Goal: Transaction & Acquisition: Purchase product/service

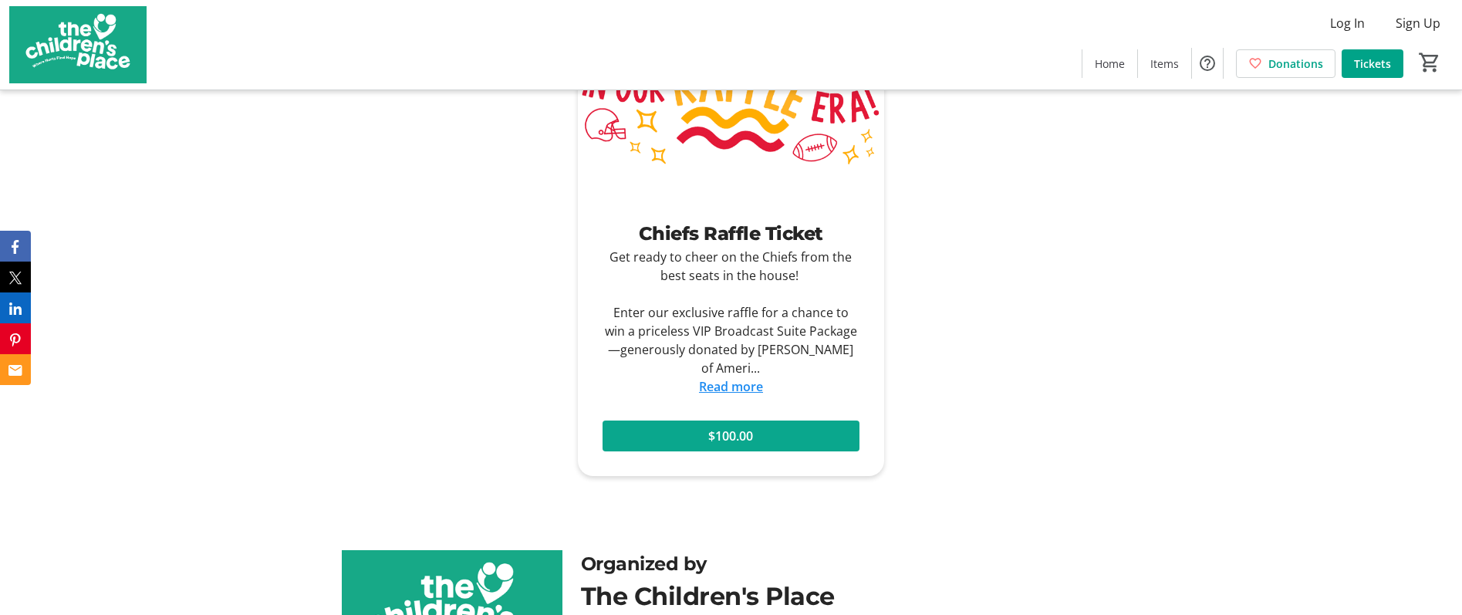
scroll to position [772, 0]
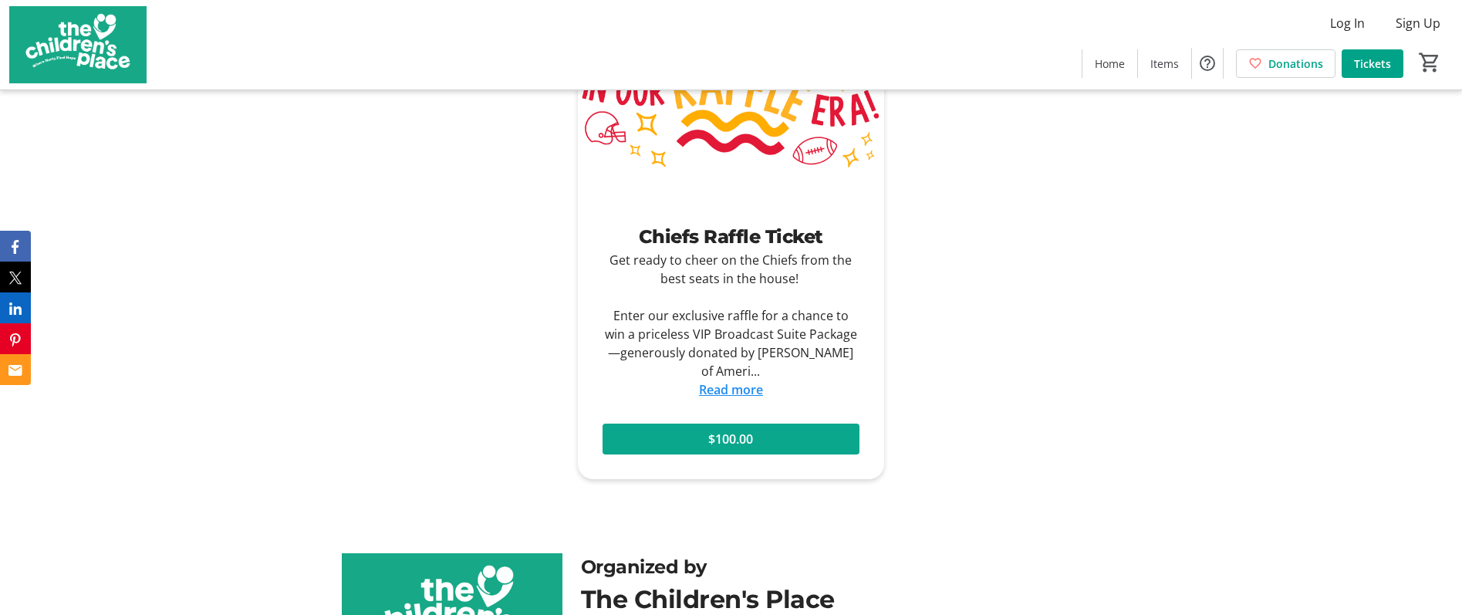
click at [812, 434] on span at bounding box center [731, 439] width 257 height 37
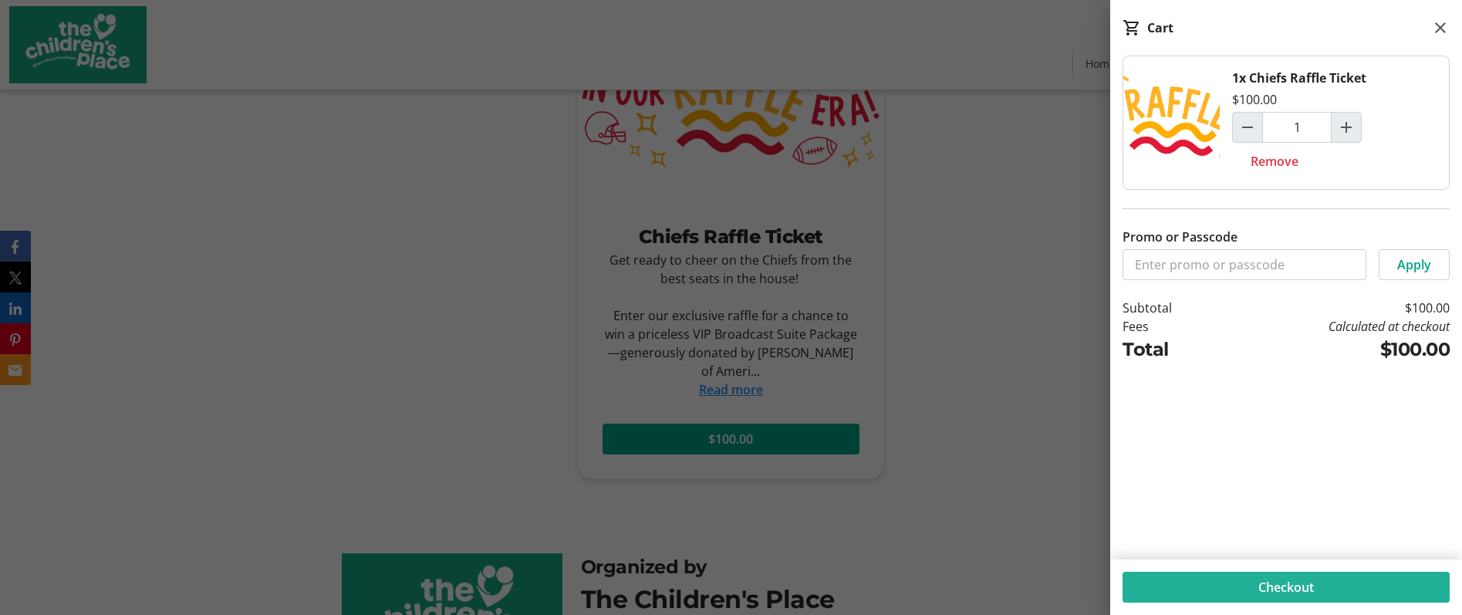
click at [1327, 578] on span at bounding box center [1286, 587] width 327 height 37
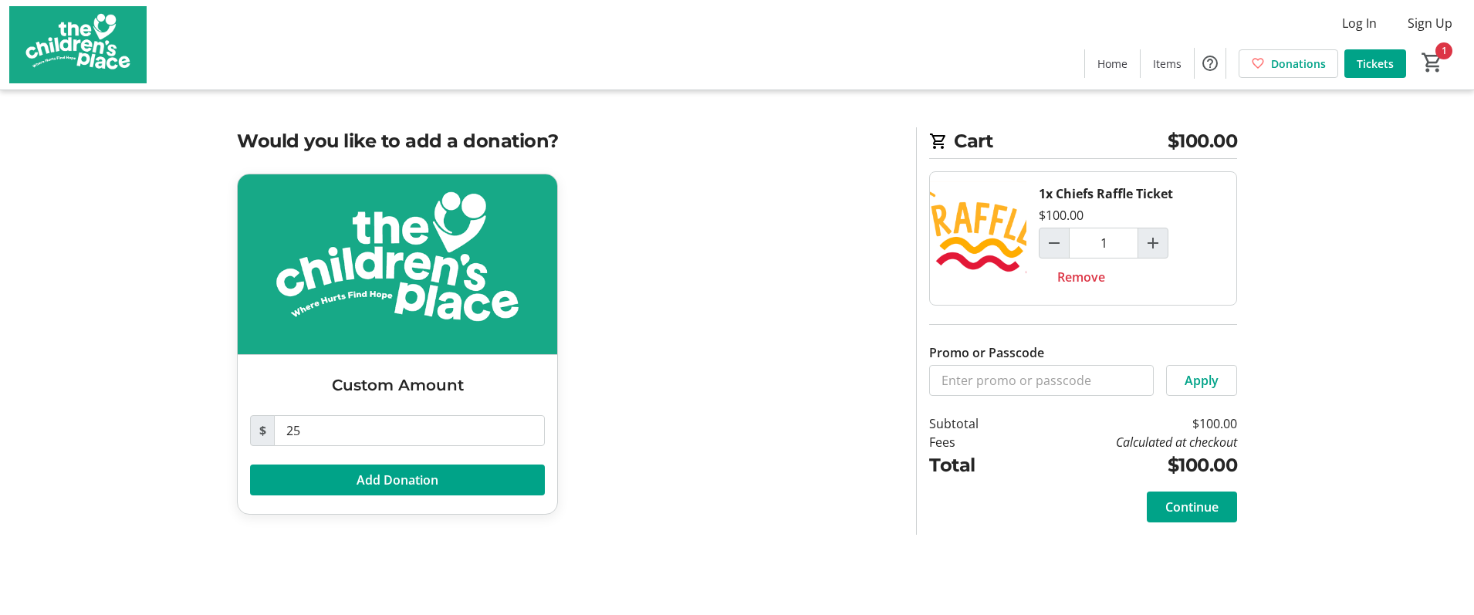
drag, startPoint x: 380, startPoint y: 447, endPoint x: 260, endPoint y: 440, distance: 119.8
click at [260, 440] on tr-form-field "$ 25" at bounding box center [397, 439] width 295 height 49
drag, startPoint x: 260, startPoint y: 440, endPoint x: 313, endPoint y: 434, distance: 53.6
click at [313, 434] on input "25" at bounding box center [409, 430] width 271 height 31
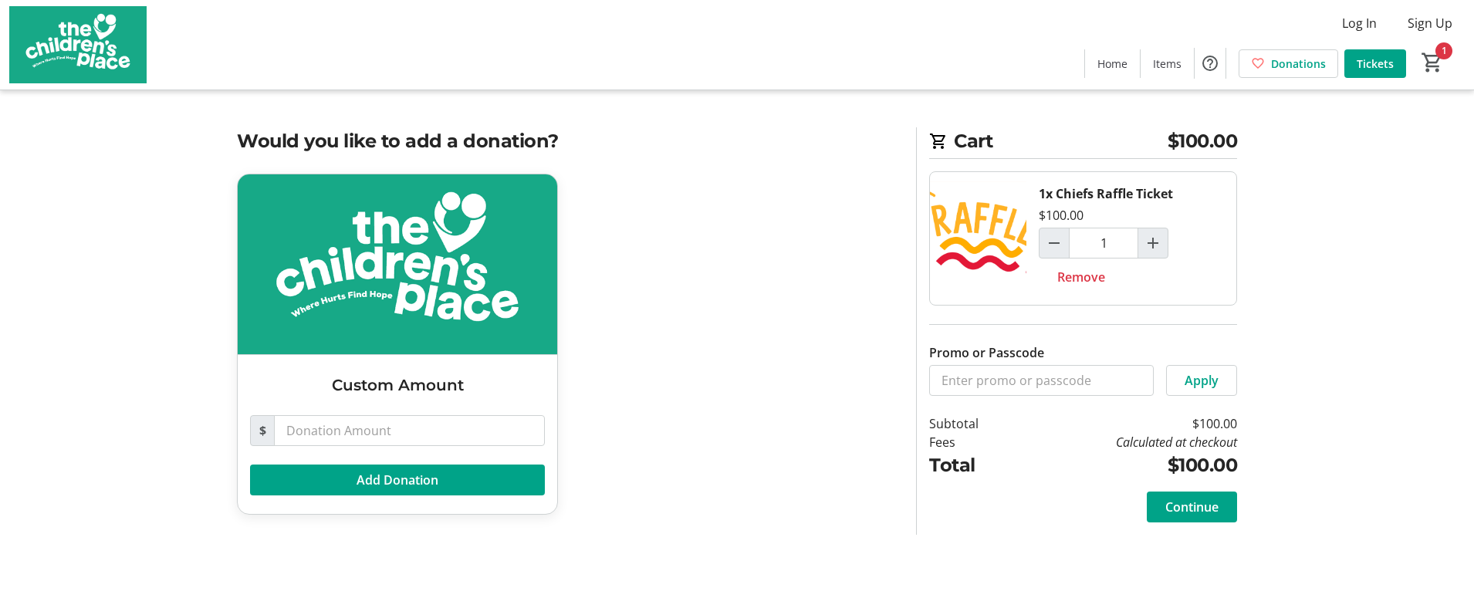
click at [584, 420] on div "Custom Amount $ Add Donation" at bounding box center [567, 354] width 679 height 360
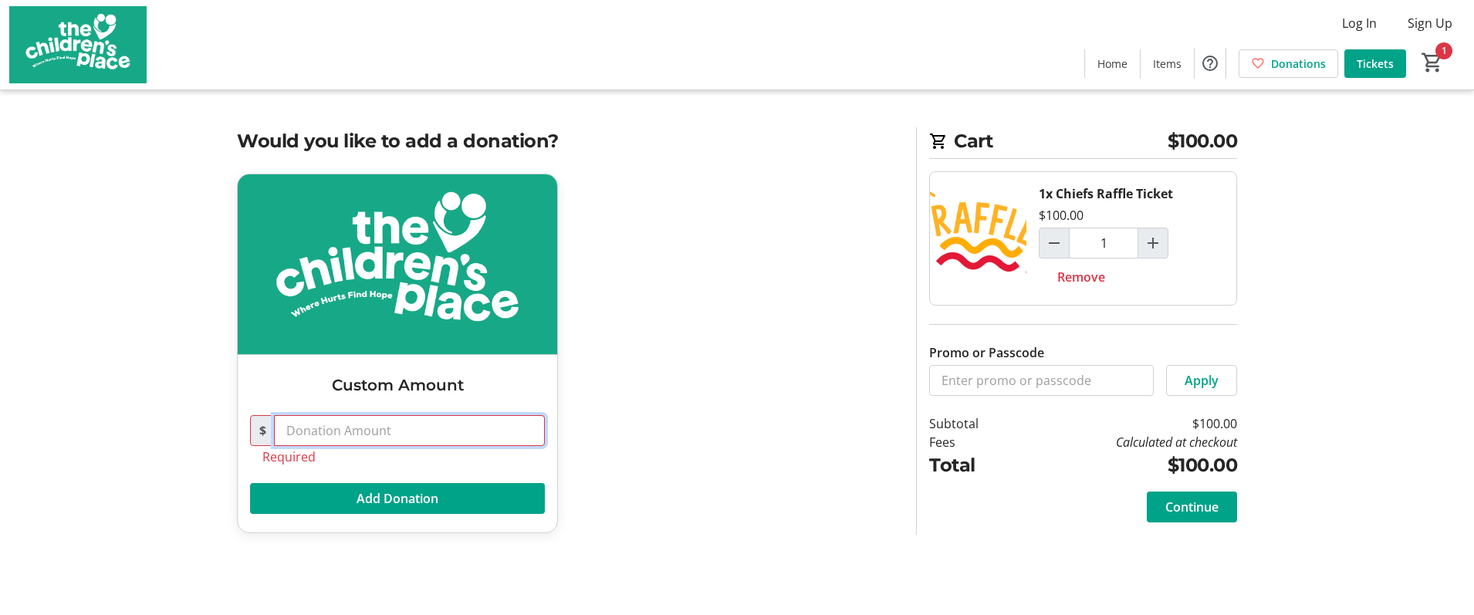
click at [439, 421] on input "text" at bounding box center [409, 430] width 271 height 31
type input "0"
click at [690, 404] on div "Custom Amount $ 0 Please enter an amount greater than 0 Add Donation" at bounding box center [567, 363] width 679 height 378
click at [326, 426] on input "0" at bounding box center [409, 430] width 271 height 31
click at [1181, 513] on span "Continue" at bounding box center [1191, 507] width 53 height 19
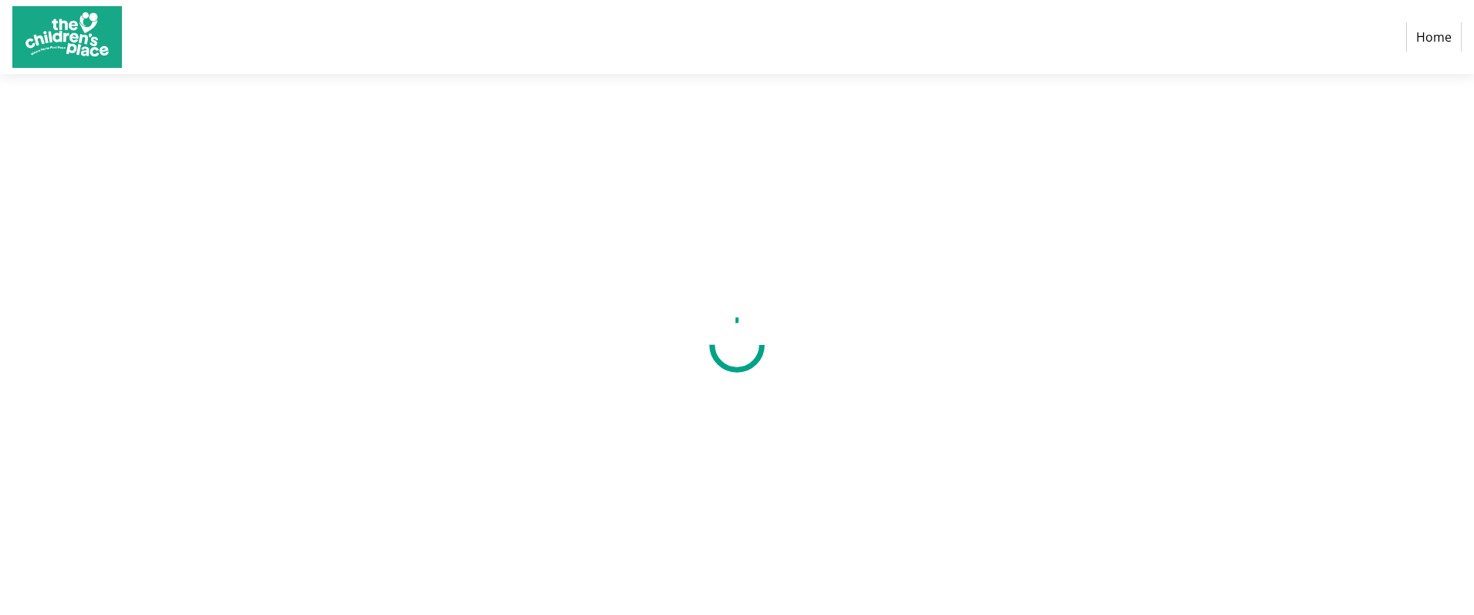
select select "US"
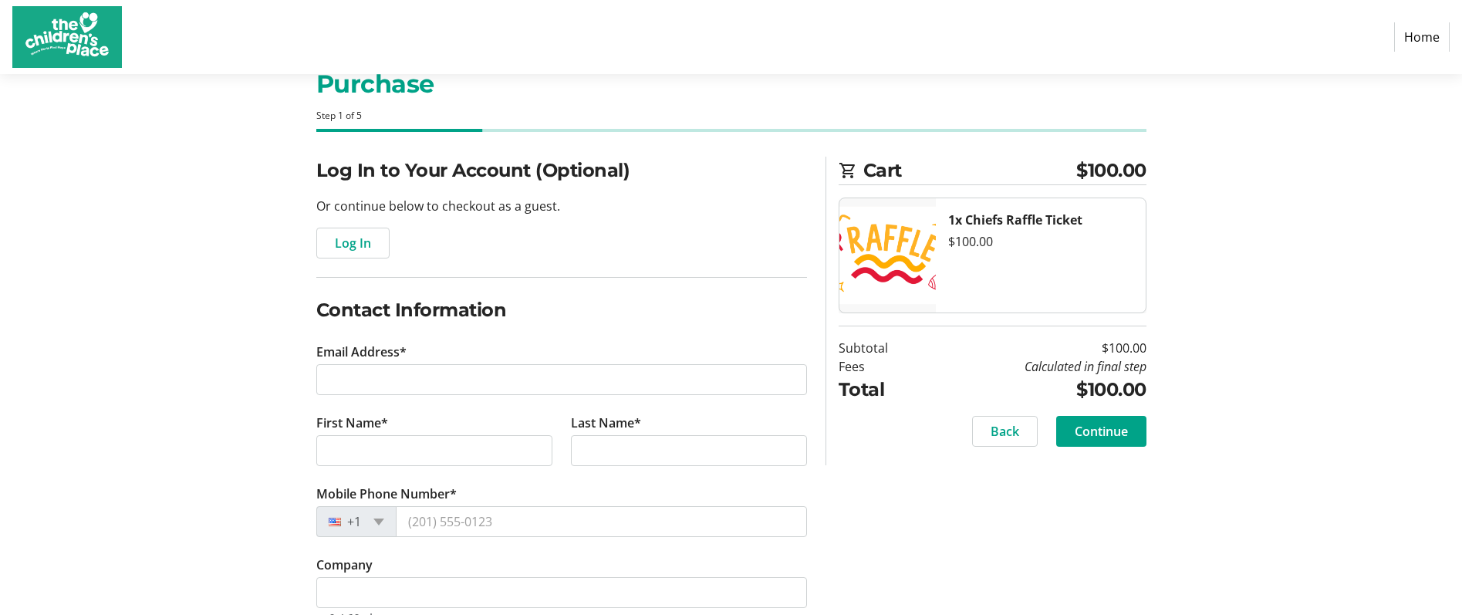
scroll to position [77, 0]
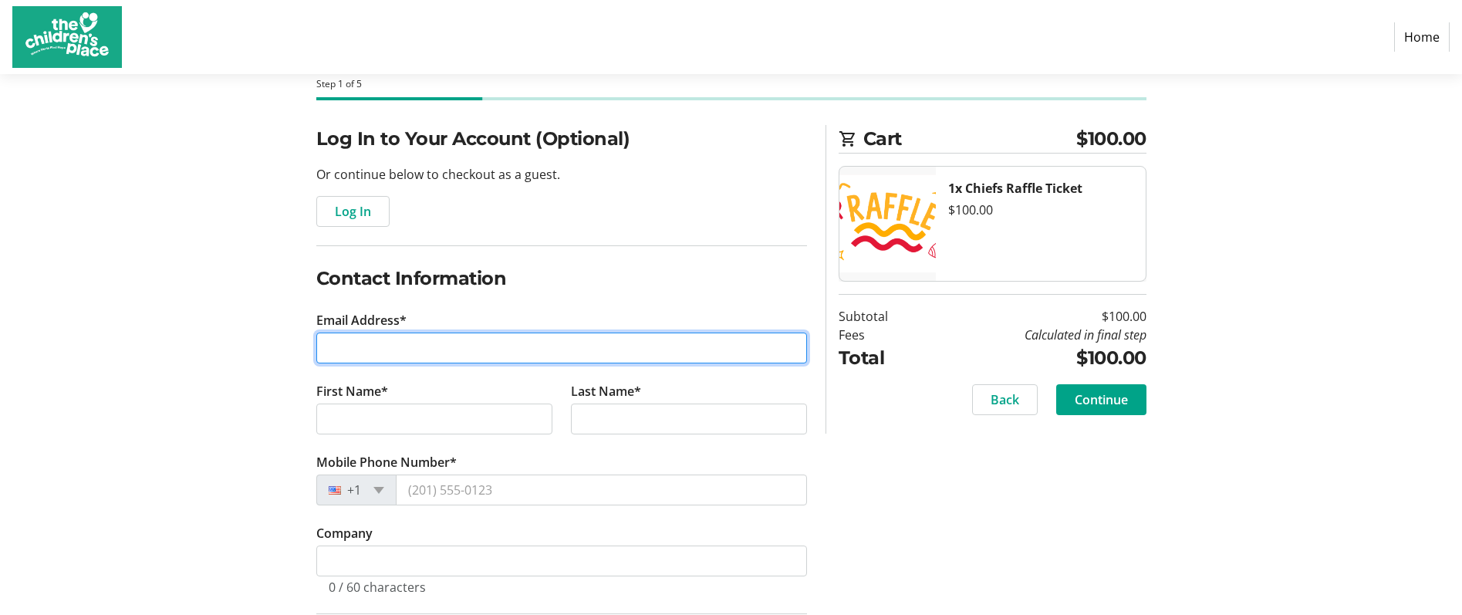
click at [530, 343] on input "Email Address*" at bounding box center [561, 348] width 491 height 31
type input "[EMAIL_ADDRESS][DOMAIN_NAME]"
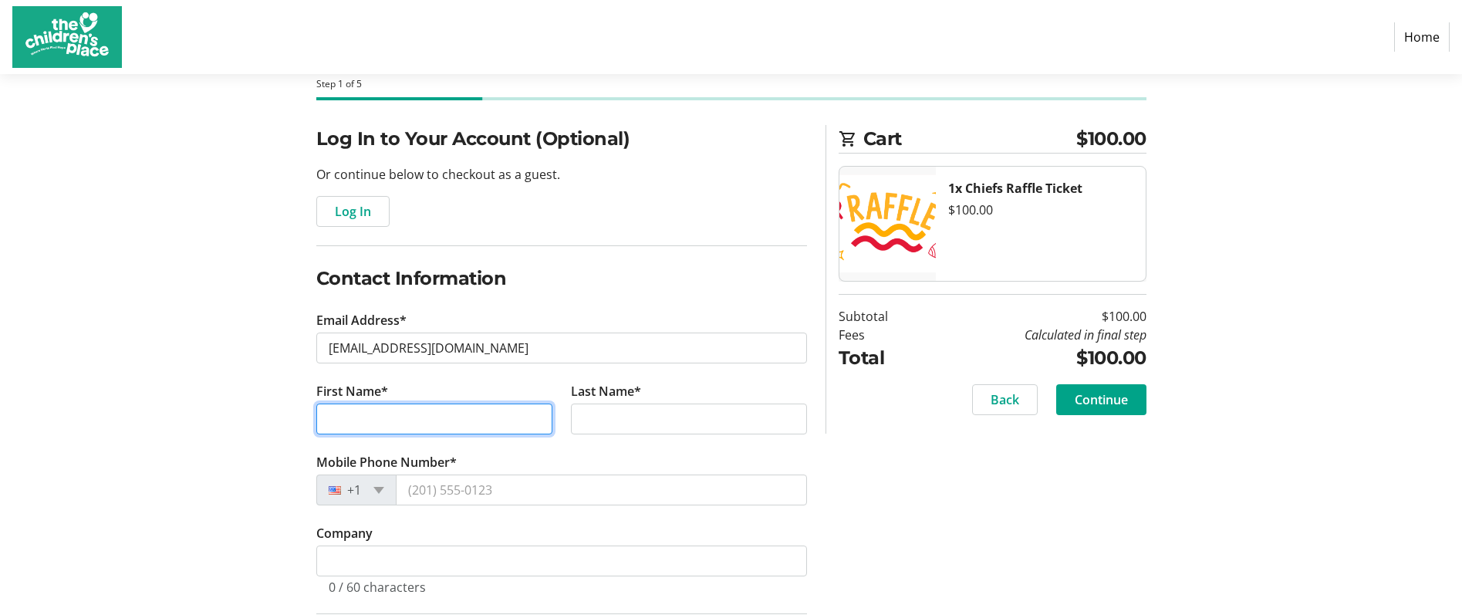
type input "[PERSON_NAME]"
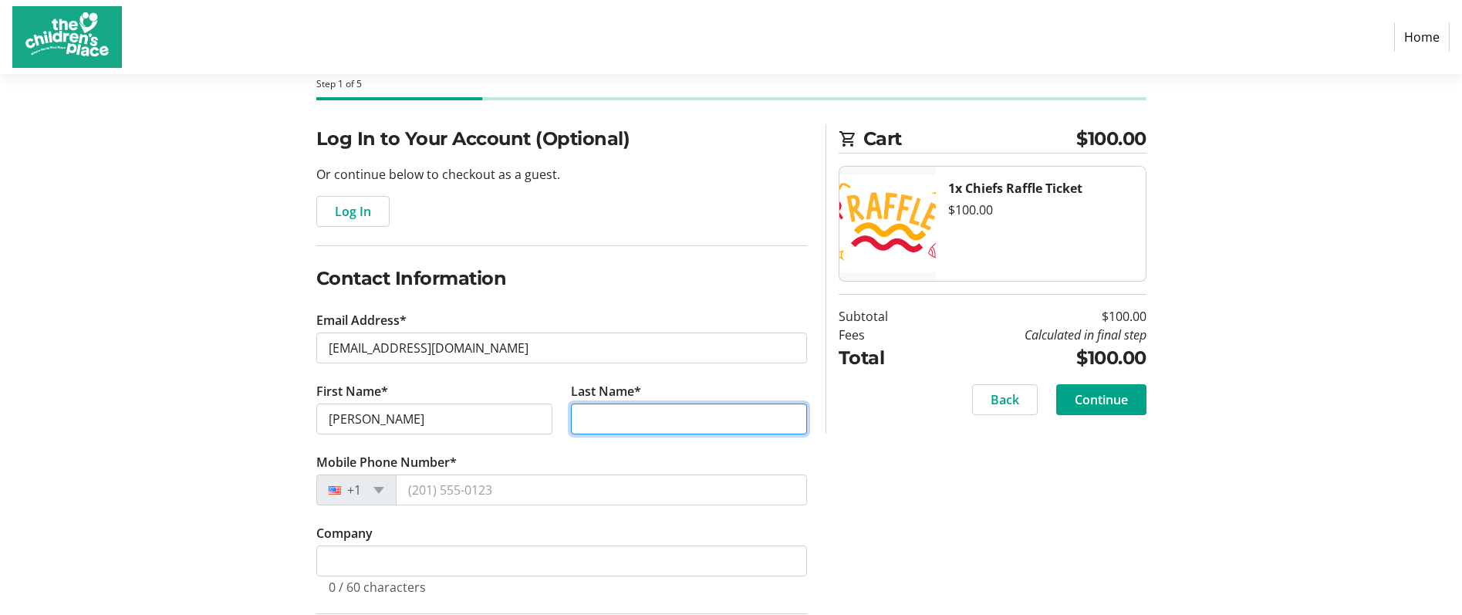
type input "[PERSON_NAME]"
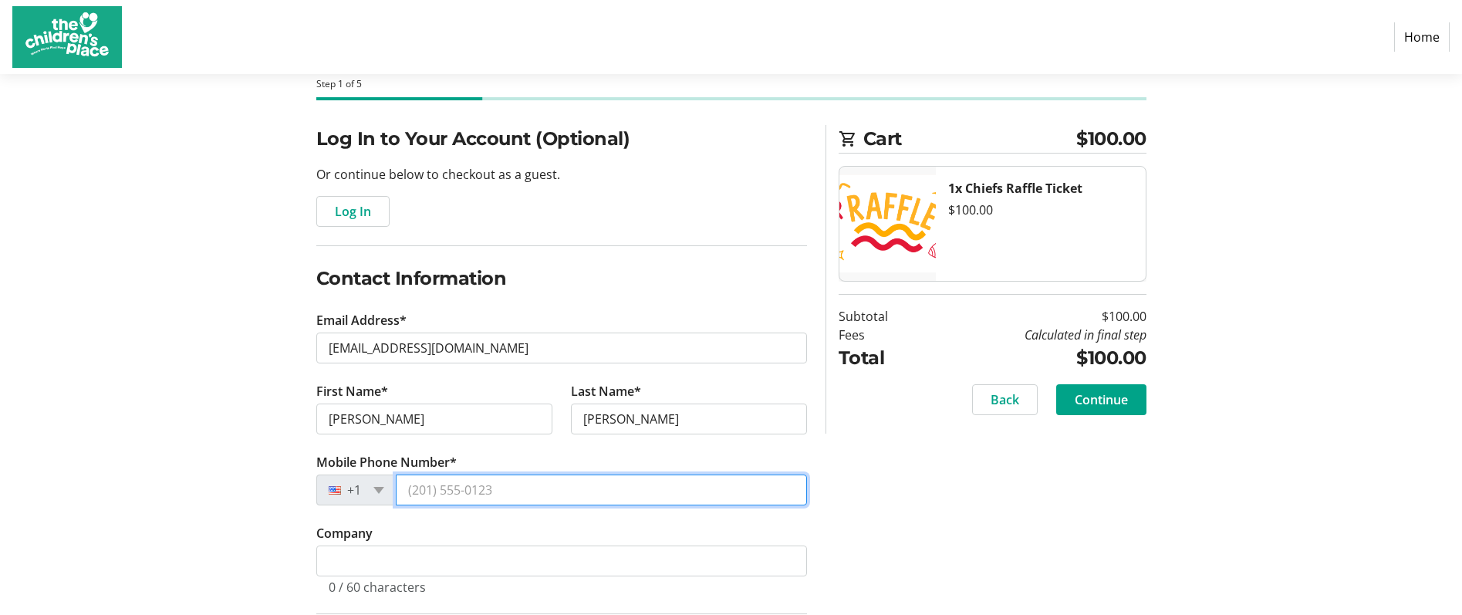
type input "[PHONE_NUMBER]"
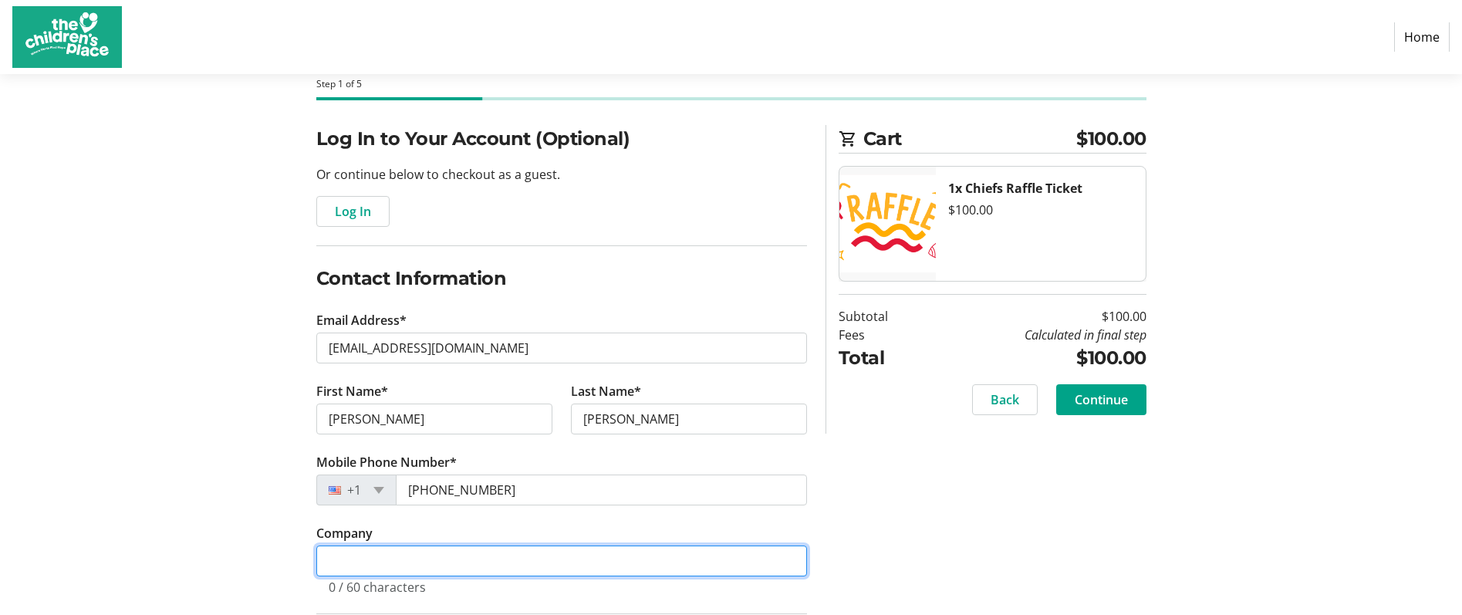
type input "RBC"
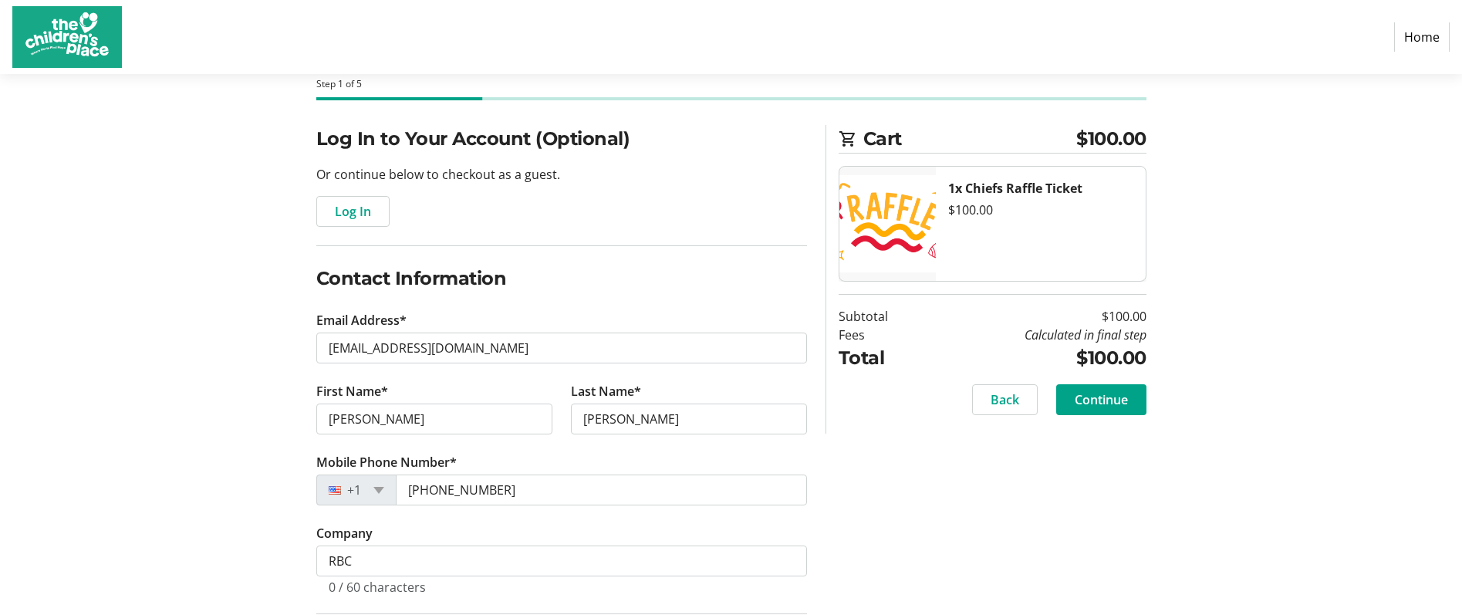
type input "[STREET_ADDRESS]"
type input "[GEOGRAPHIC_DATA]-1941"
select select "KS"
type input "66208"
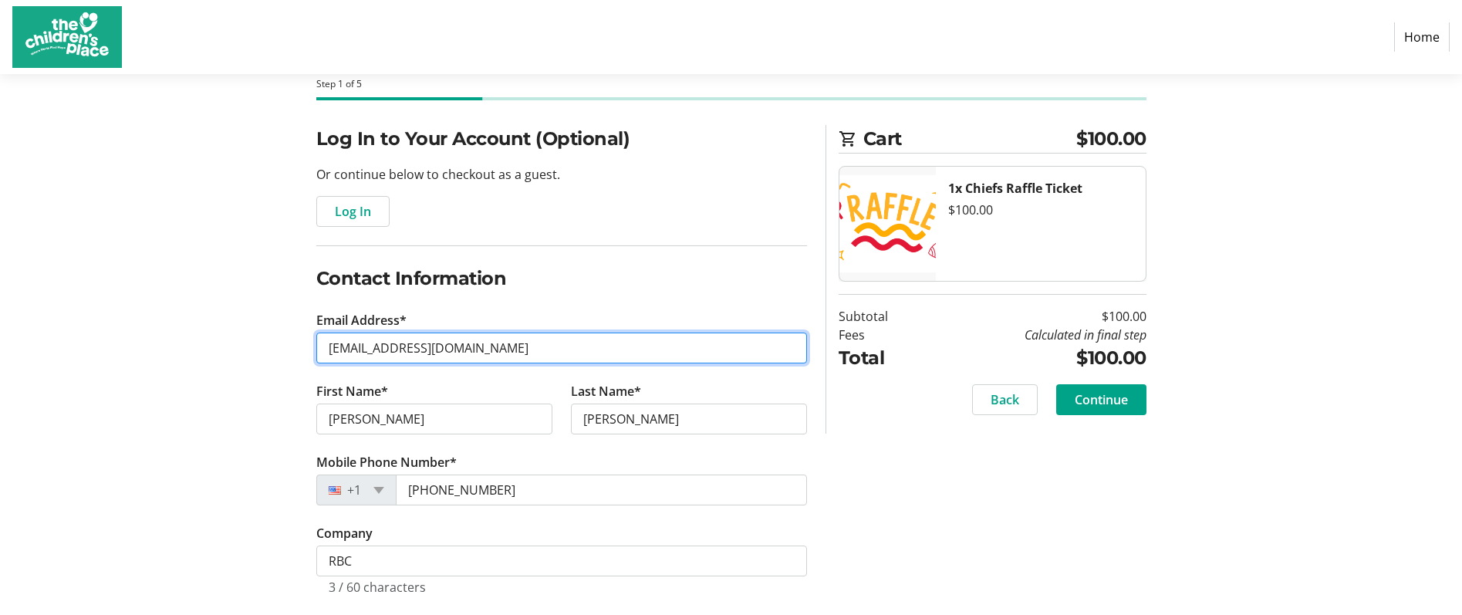
type input "[PERSON_NAME][EMAIL_ADDRESS][PERSON_NAME][DOMAIN_NAME]"
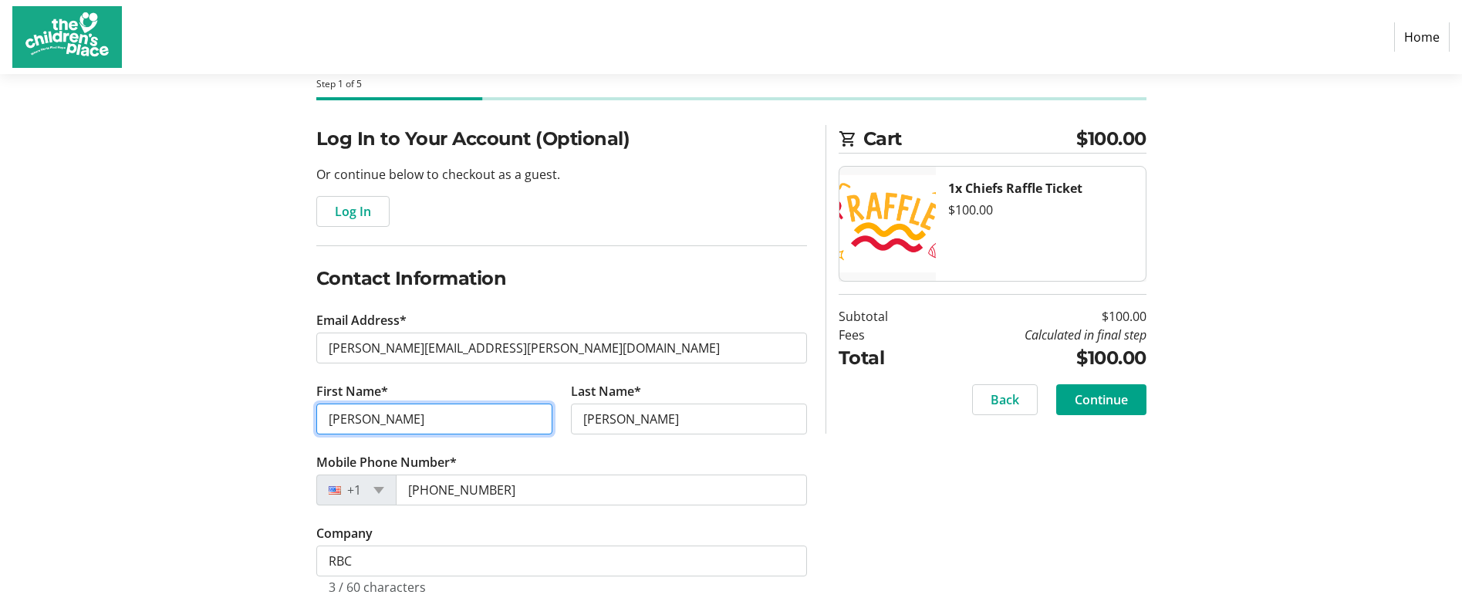
click at [407, 413] on input "[PERSON_NAME]" at bounding box center [434, 419] width 236 height 31
type input "[PERSON_NAME]"
click at [268, 328] on div "Log In to Your Account (Optional) Or continue below to checkout as a guest. Log…" at bounding box center [731, 538] width 1019 height 826
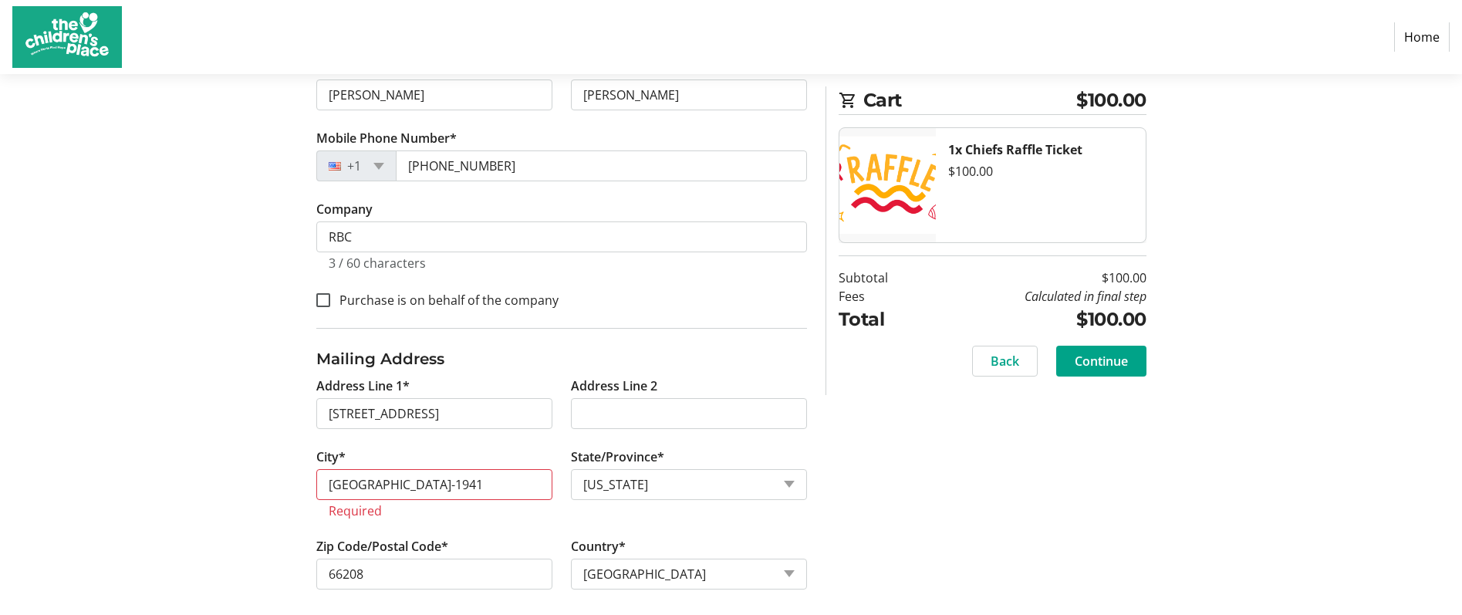
scroll to position [413, 0]
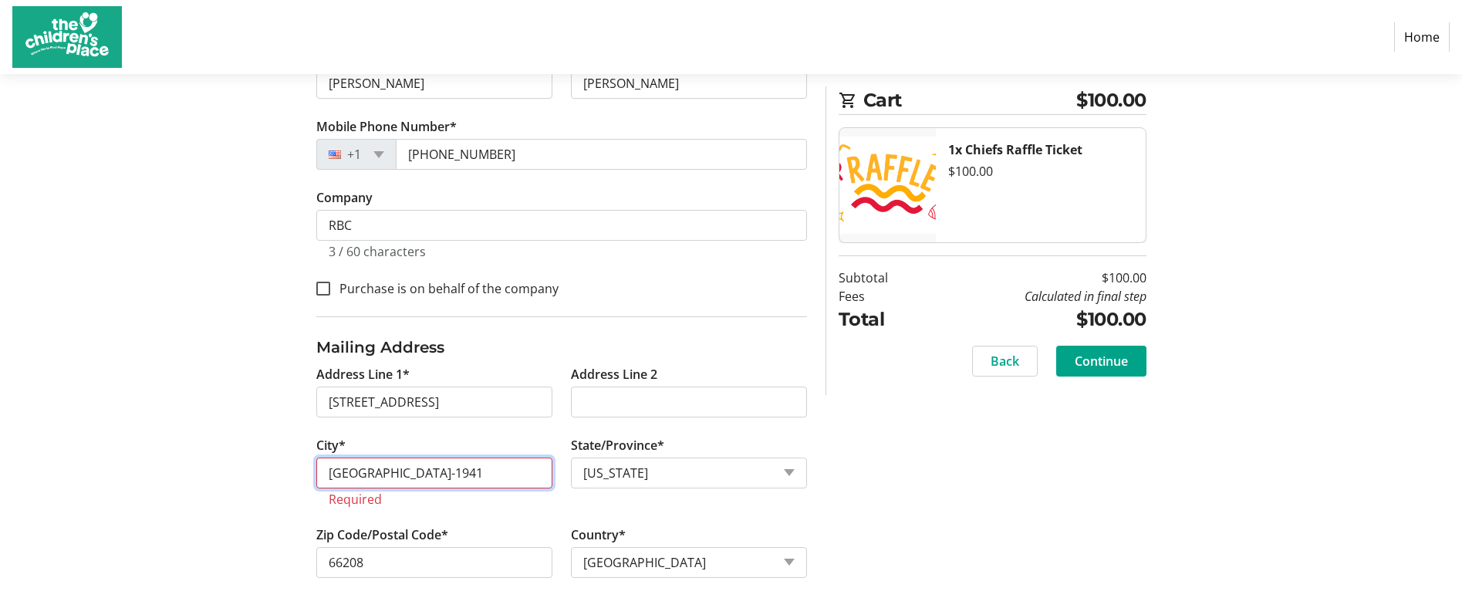
drag, startPoint x: 503, startPoint y: 469, endPoint x: 400, endPoint y: 478, distance: 103.8
click at [400, 478] on input "[GEOGRAPHIC_DATA]-1941" at bounding box center [434, 473] width 236 height 31
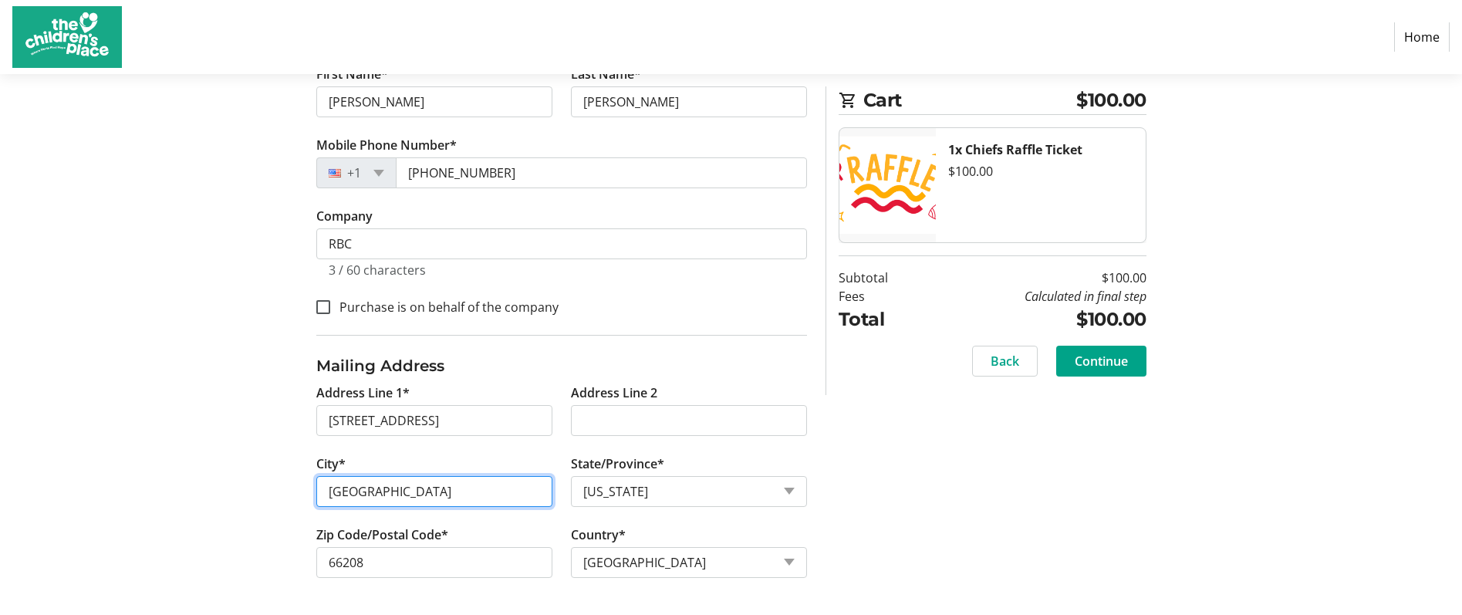
scroll to position [394, 0]
type input "[GEOGRAPHIC_DATA]"
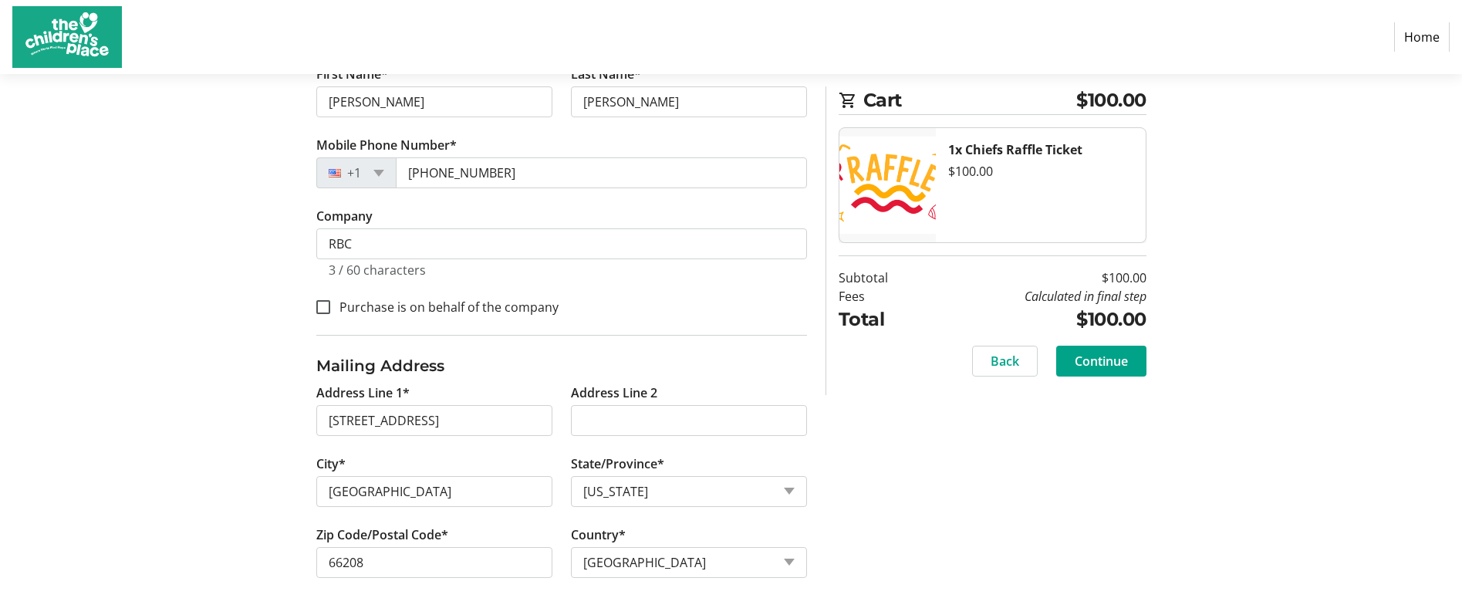
click at [172, 408] on section "Purchase Step 1 of 5 Cart $100.00 1x Chiefs Raffle Ticket $100.00 Subtotal $100…" at bounding box center [731, 147] width 1462 height 935
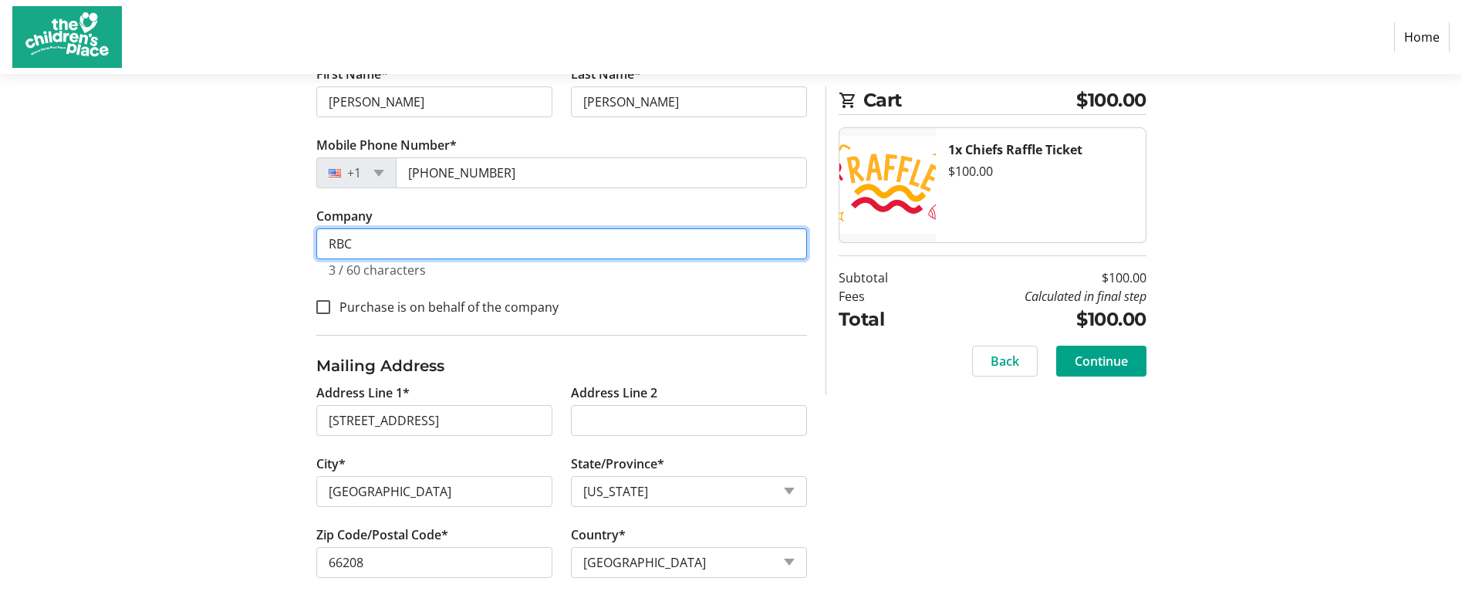
drag, startPoint x: 362, startPoint y: 233, endPoint x: 279, endPoint y: 249, distance: 84.9
click at [279, 249] on div "Log In to Your Account (Optional) Or continue below to checkout as a guest. Log…" at bounding box center [731, 211] width 1019 height 807
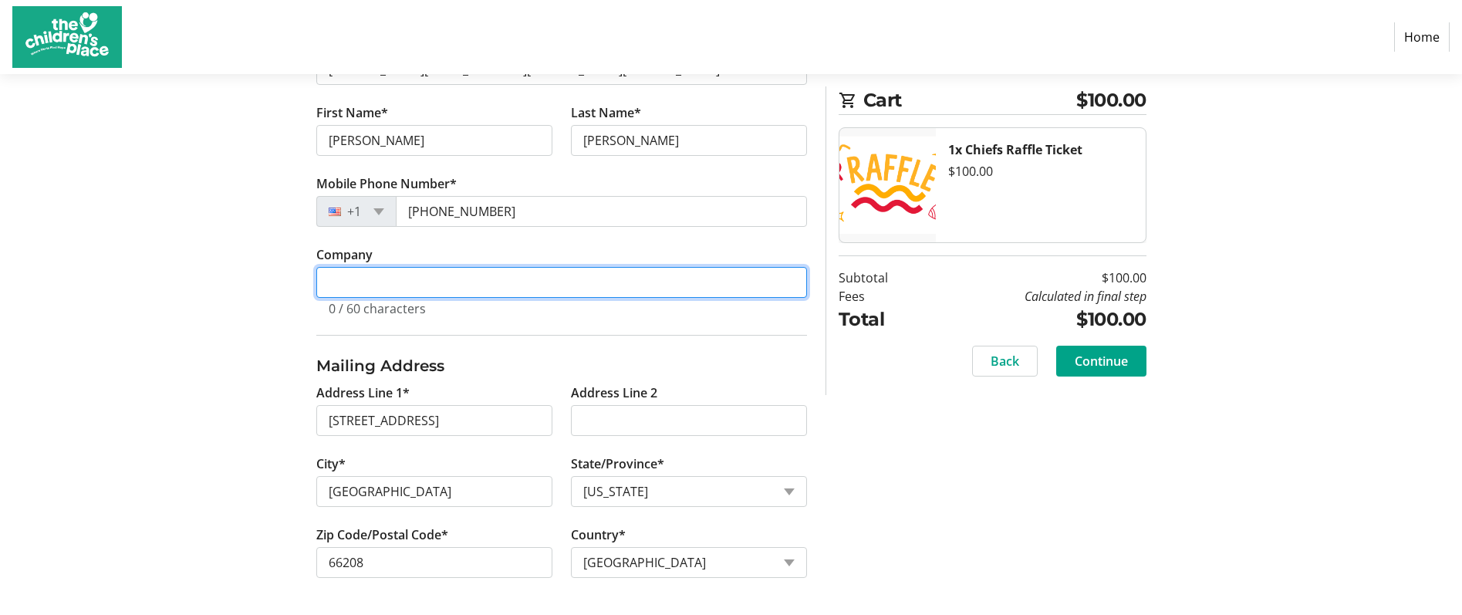
scroll to position [356, 0]
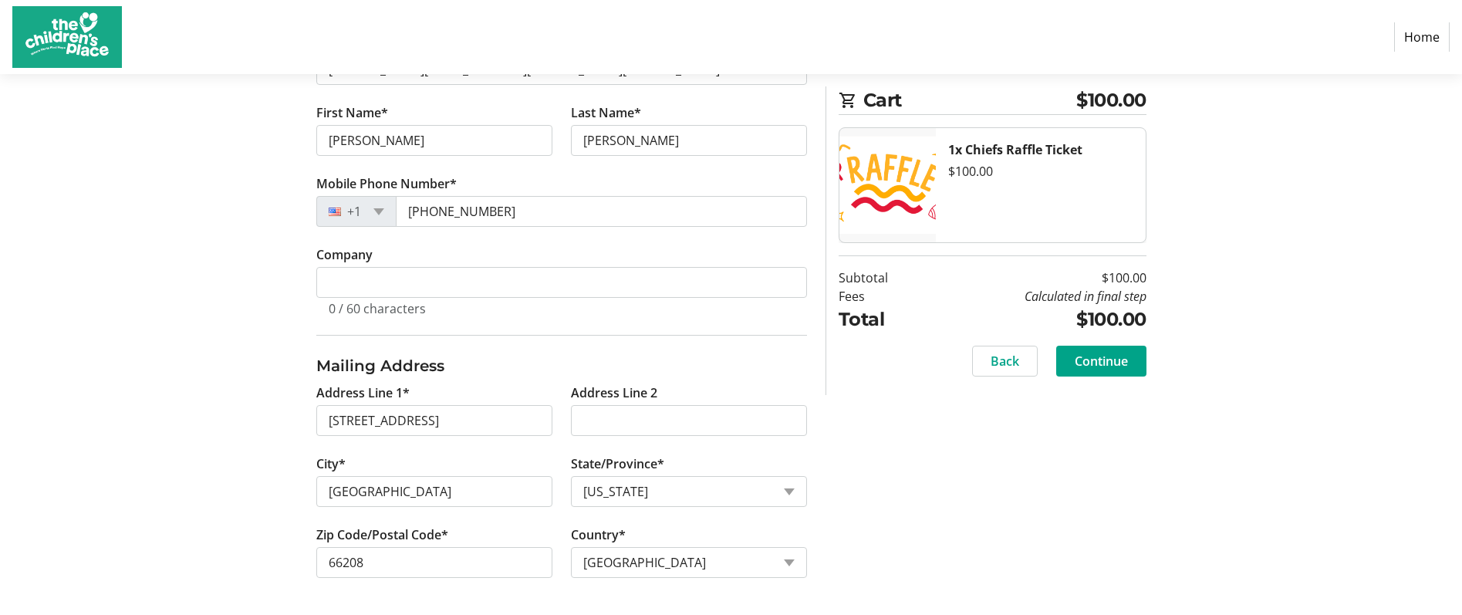
click at [312, 260] on div "Log In to Your Account (Optional) Or continue below to checkout as a guest. Log…" at bounding box center [731, 230] width 1019 height 769
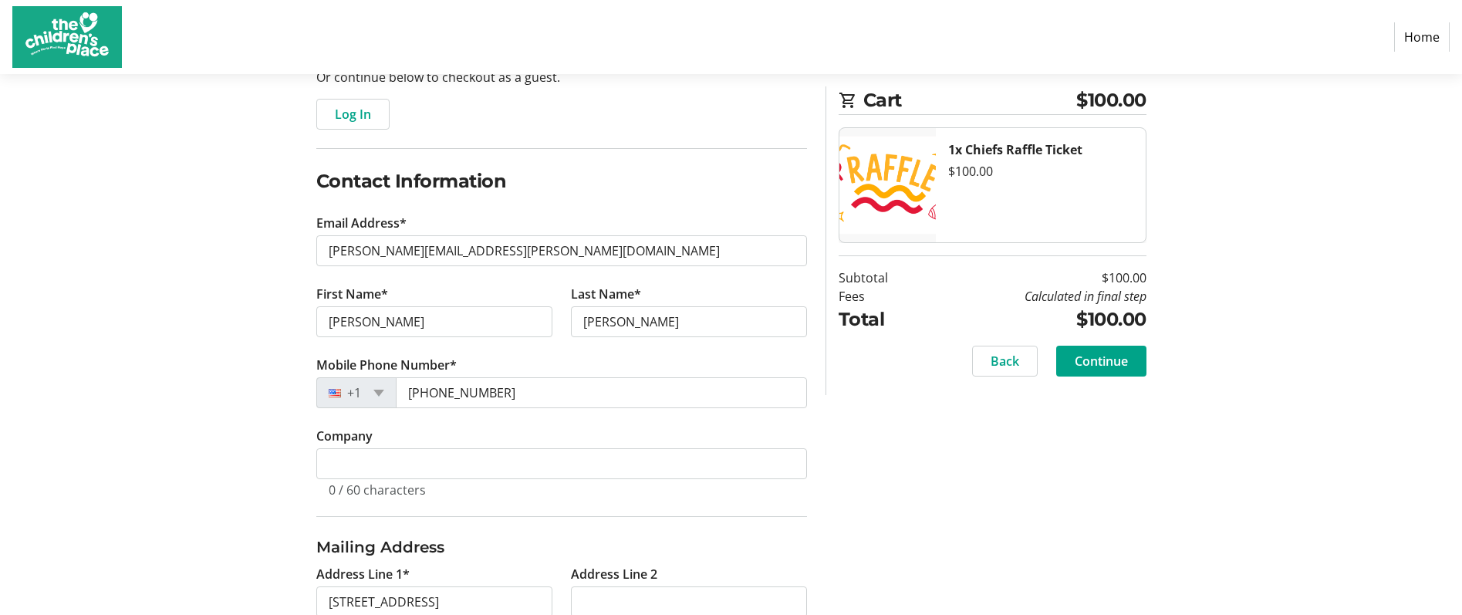
scroll to position [124, 0]
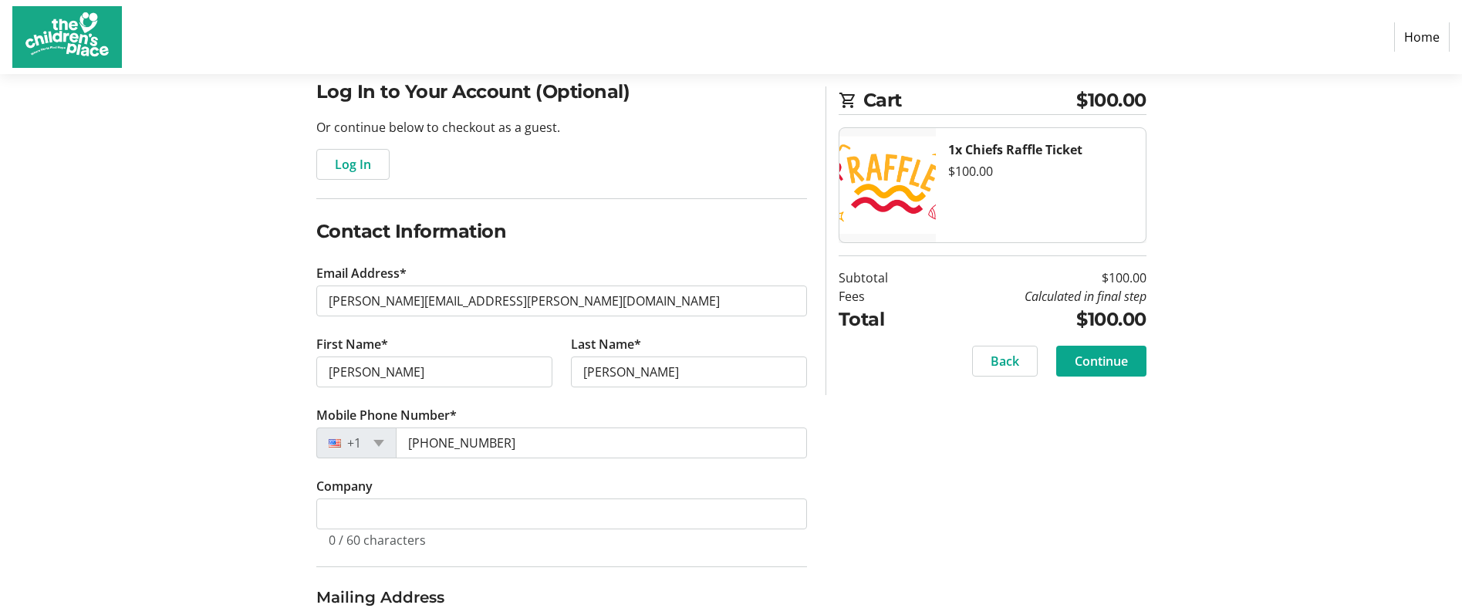
click at [1100, 359] on span "Continue" at bounding box center [1101, 361] width 53 height 19
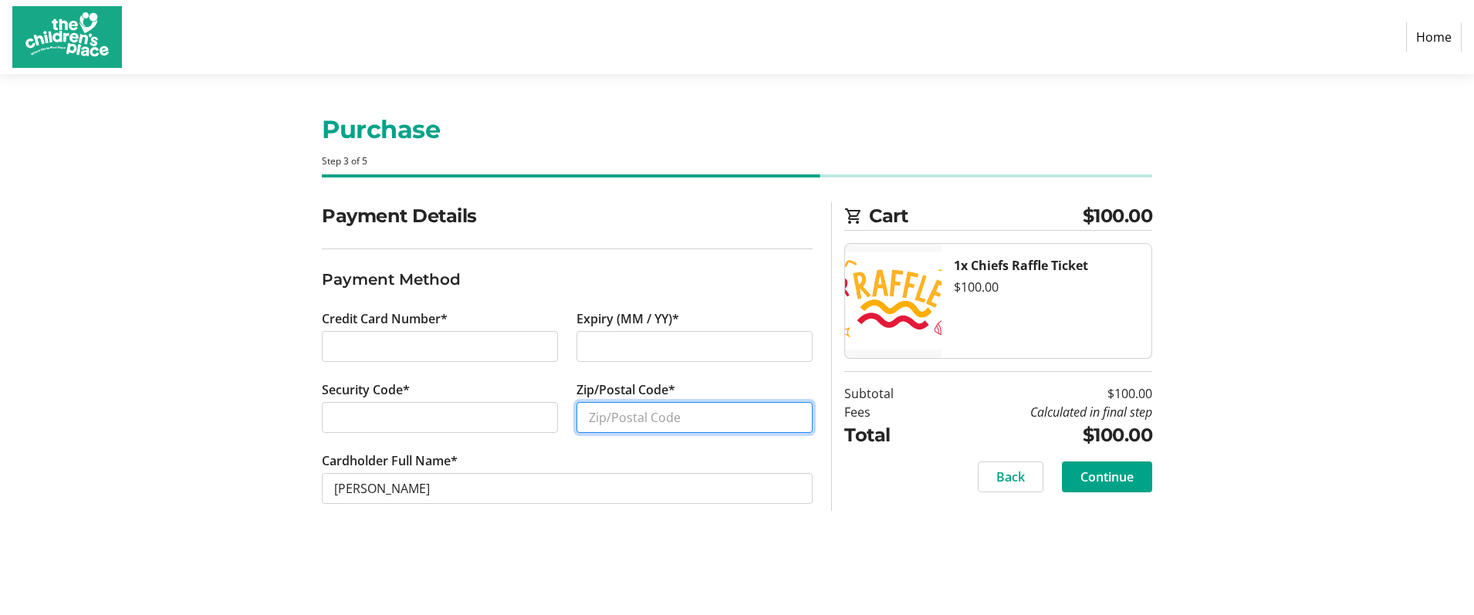
click at [642, 416] on input "Zip/Postal Code*" at bounding box center [694, 417] width 236 height 31
type input "66208"
click at [754, 547] on div "Purchase Step 3 of 5 Cart $100.00 1x Chiefs Raffle Ticket $100.00 Subtotal $100…" at bounding box center [737, 344] width 1019 height 541
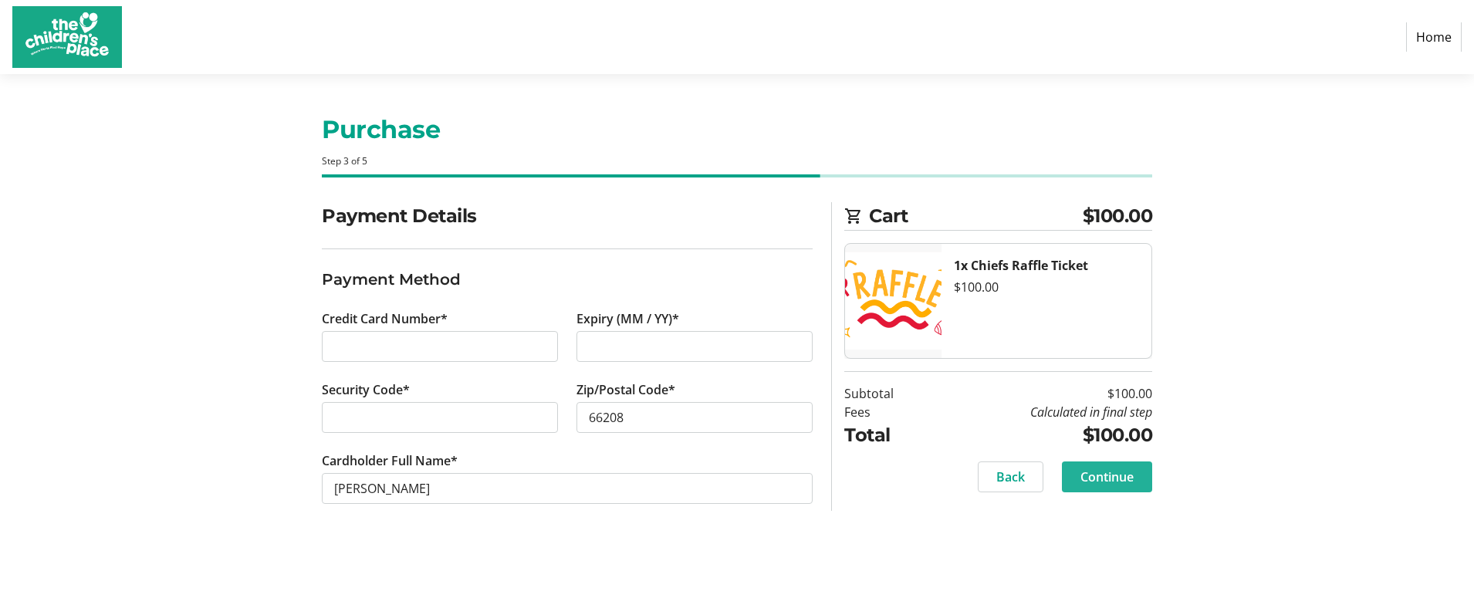
click at [1117, 474] on span "Continue" at bounding box center [1106, 477] width 53 height 19
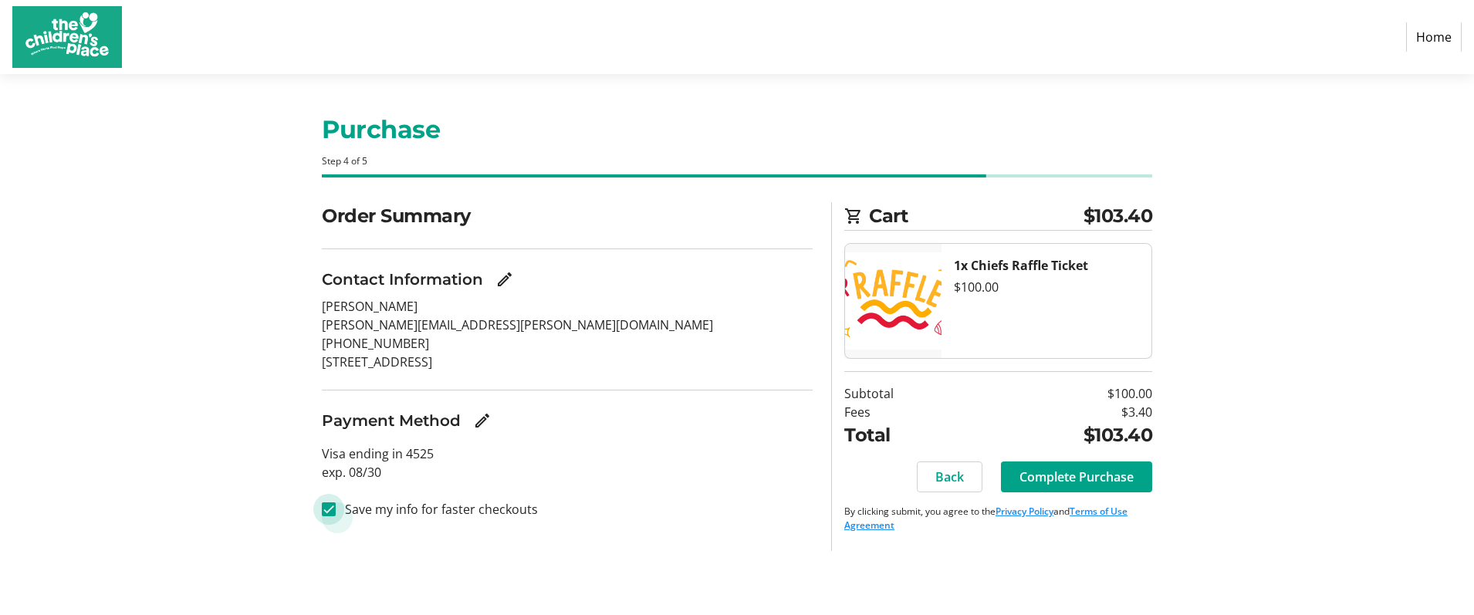
click at [332, 511] on input "Save my info for faster checkouts" at bounding box center [329, 509] width 14 height 14
checkbox input "false"
click at [1086, 478] on span "Complete Purchase" at bounding box center [1076, 477] width 114 height 19
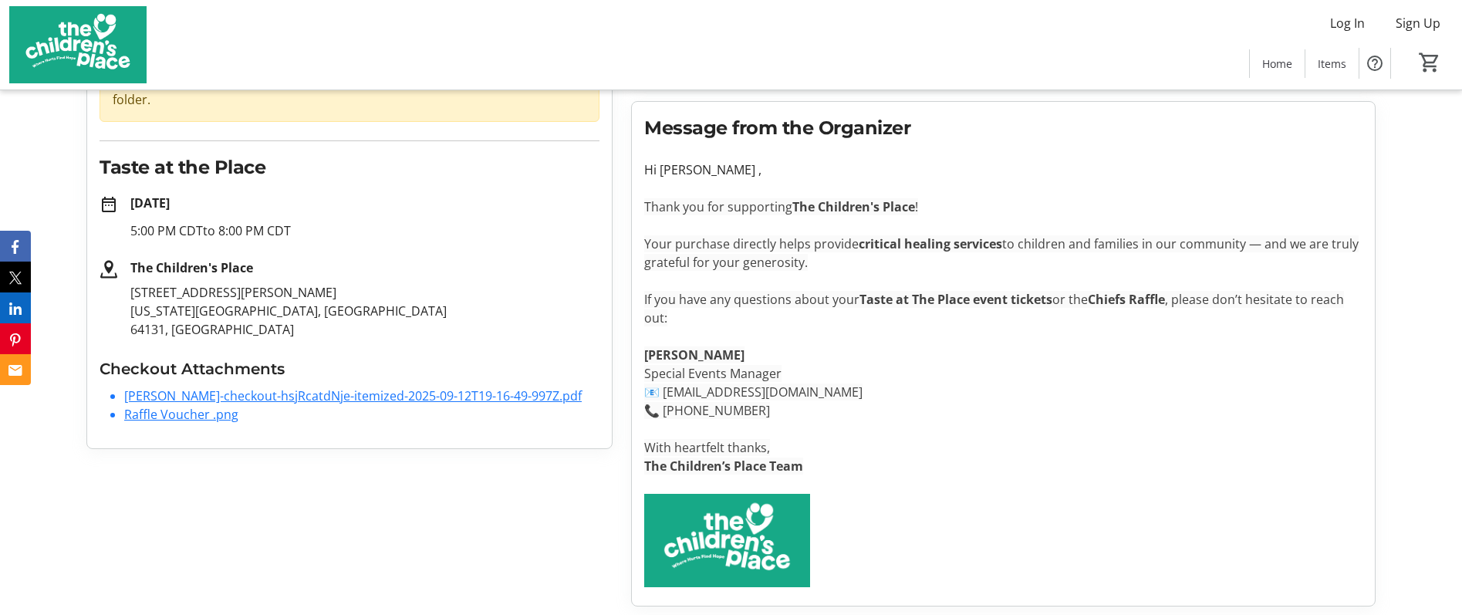
scroll to position [184, 0]
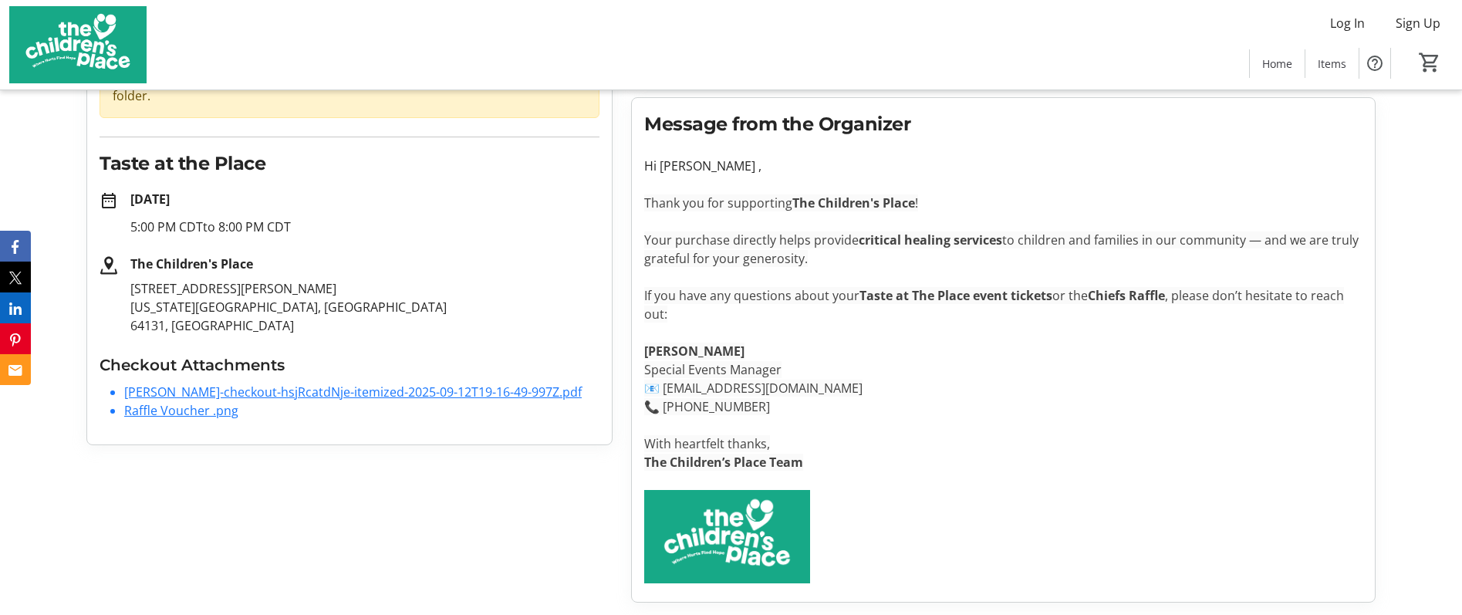
click at [270, 384] on link "[PERSON_NAME]-checkout-hsjRcatdNje-itemized-2025-09-12T19-16-49-997Z.pdf" at bounding box center [353, 392] width 458 height 17
